Goal: Task Accomplishment & Management: Manage account settings

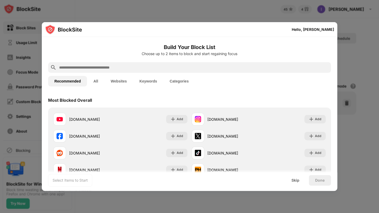
click at [361, 23] on div at bounding box center [189, 106] width 379 height 213
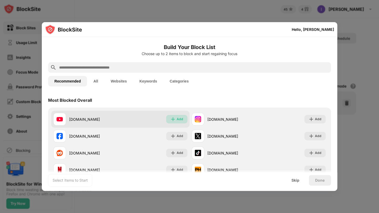
click at [172, 121] on img at bounding box center [172, 118] width 5 height 5
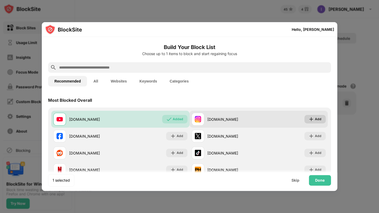
click at [309, 120] on img at bounding box center [311, 118] width 5 height 5
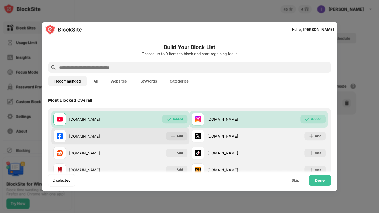
scroll to position [32, 0]
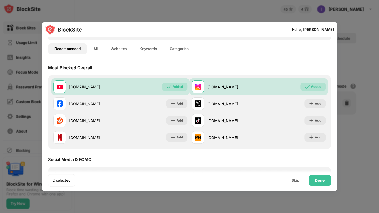
click at [358, 73] on div at bounding box center [189, 106] width 379 height 213
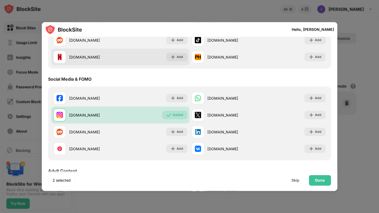
scroll to position [112, 0]
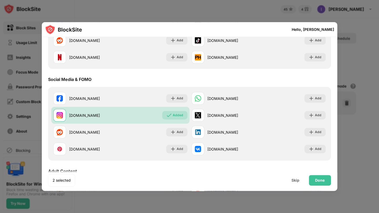
click at [374, 90] on div at bounding box center [189, 106] width 379 height 213
click at [360, 85] on div at bounding box center [189, 106] width 379 height 213
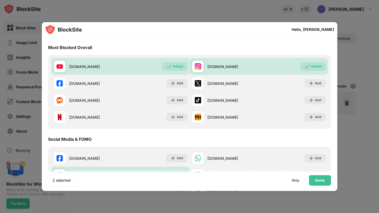
scroll to position [0, 0]
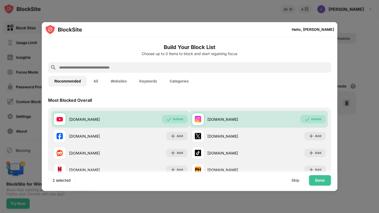
click at [125, 68] on input "text" at bounding box center [194, 67] width 270 height 6
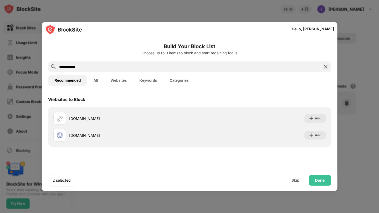
type input "**********"
click at [325, 65] on img at bounding box center [326, 66] width 6 height 6
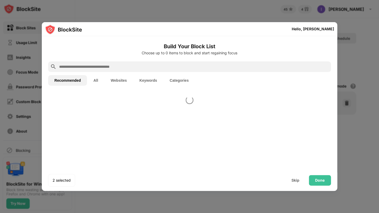
click at [325, 67] on input "text" at bounding box center [194, 66] width 270 height 6
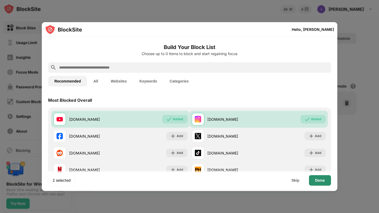
click at [324, 182] on div "Done" at bounding box center [320, 180] width 22 height 11
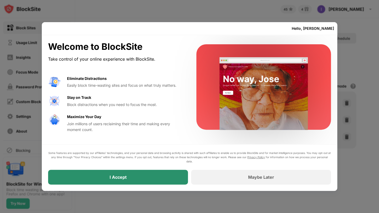
click at [125, 175] on div "I Accept" at bounding box center [118, 176] width 17 height 5
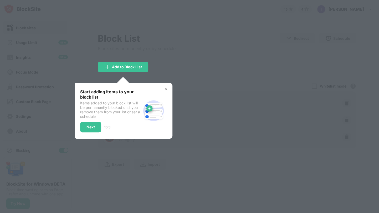
click at [168, 89] on div "Start adding items to your block list Items added to your block list will be pe…" at bounding box center [123, 111] width 99 height 56
click at [166, 89] on img at bounding box center [166, 89] width 4 height 4
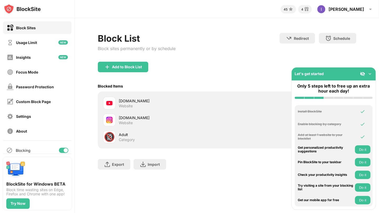
click at [368, 74] on img at bounding box center [369, 73] width 5 height 5
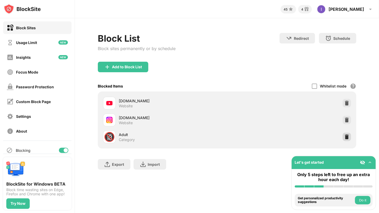
click at [346, 138] on img at bounding box center [346, 136] width 5 height 5
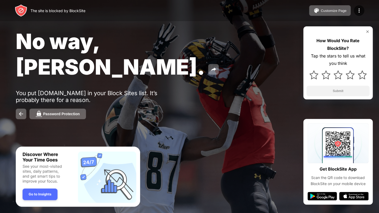
click at [312, 20] on div "The site is blocked by BlockSite Customize Page Edit Block List Redirect Custom…" at bounding box center [189, 10] width 379 height 21
click at [322, 14] on button "Customize Page" at bounding box center [330, 10] width 42 height 11
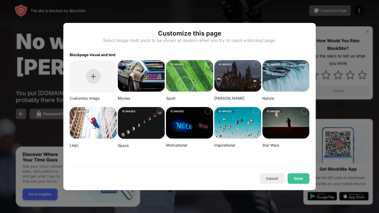
click at [91, 77] on img at bounding box center [93, 76] width 5 height 5
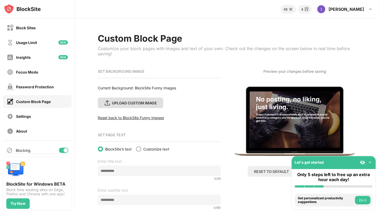
click at [134, 102] on div "UPLOAD CUSTOM IMAGE" at bounding box center [134, 102] width 45 height 4
click at [0, 0] on input "UPLOAD CUSTOM IMAGE" at bounding box center [0, 0] width 0 height 0
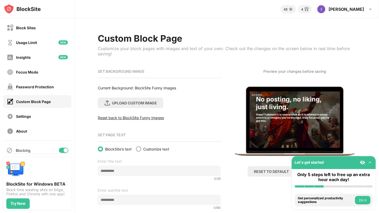
click at [364, 162] on img at bounding box center [362, 161] width 5 height 5
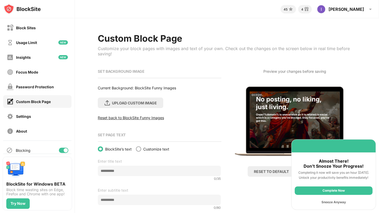
click at [329, 200] on div "Snooze Anyway" at bounding box center [334, 202] width 78 height 8
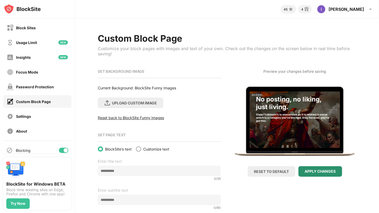
click at [321, 173] on div "APPLY CHANGES" at bounding box center [321, 171] width 44 height 11
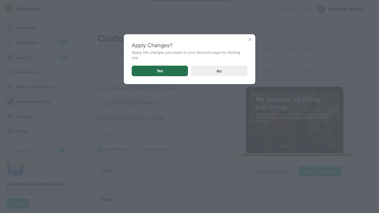
click at [179, 69] on div "Yes" at bounding box center [160, 70] width 56 height 11
click at [159, 66] on div "Yes" at bounding box center [160, 70] width 56 height 11
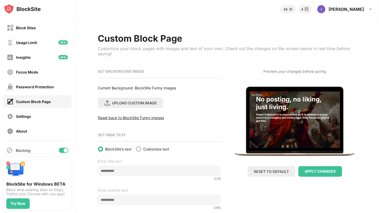
scroll to position [34, 0]
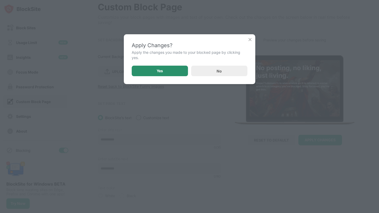
click at [163, 69] on div "Yes" at bounding box center [160, 70] width 56 height 11
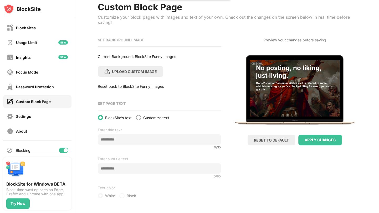
click at [362, 69] on div "Custom Block Page Customize your block pages with images and text of your own. …" at bounding box center [227, 100] width 304 height 226
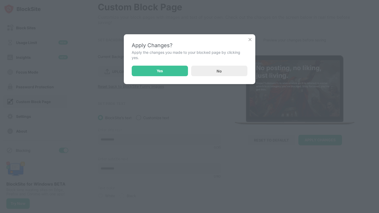
click at [252, 38] on img at bounding box center [249, 39] width 5 height 5
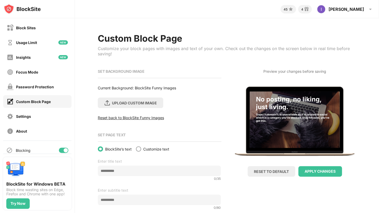
scroll to position [30, 0]
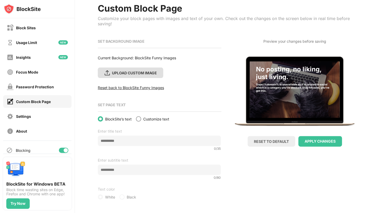
click at [136, 71] on div "UPLOAD CUSTOM IMAGE" at bounding box center [134, 72] width 45 height 4
click at [0, 0] on input "UPLOAD CUSTOM IMAGE" at bounding box center [0, 0] width 0 height 0
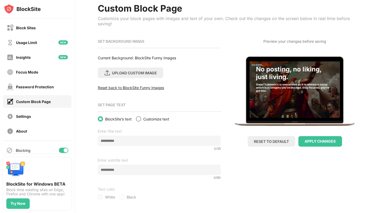
scroll to position [34, 0]
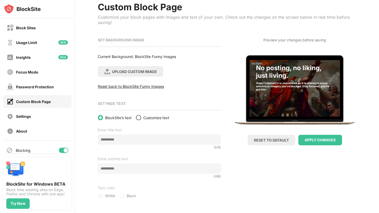
click at [137, 115] on div at bounding box center [139, 117] width 4 height 4
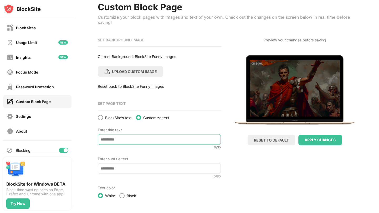
click at [110, 137] on input at bounding box center [159, 139] width 123 height 11
click at [314, 138] on div "APPLY CHANGES" at bounding box center [320, 140] width 31 height 4
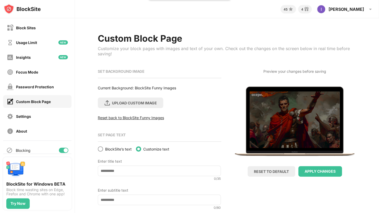
click at [20, 7] on img at bounding box center [22, 9] width 37 height 11
click at [27, 26] on div "Block Sites" at bounding box center [26, 28] width 20 height 4
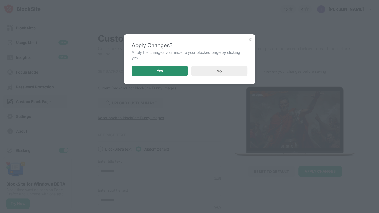
click at [170, 67] on div "Yes" at bounding box center [160, 70] width 56 height 11
